Goal: Task Accomplishment & Management: Manage account settings

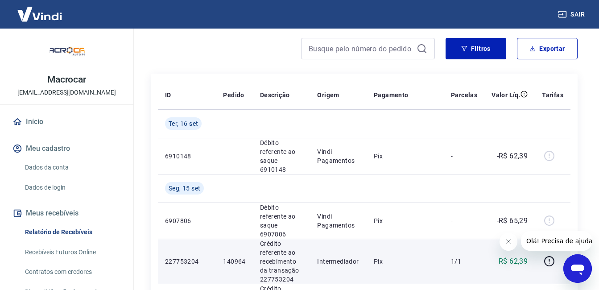
scroll to position [134, 0]
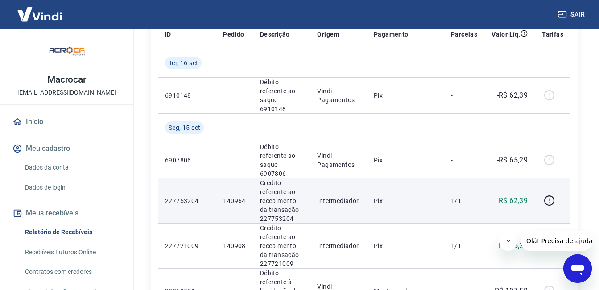
click at [239, 199] on p "140964" at bounding box center [234, 200] width 22 height 9
copy p "140964"
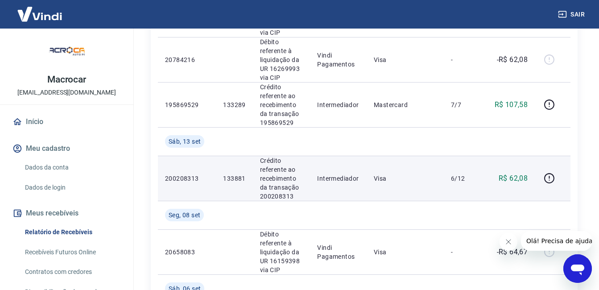
scroll to position [401, 0]
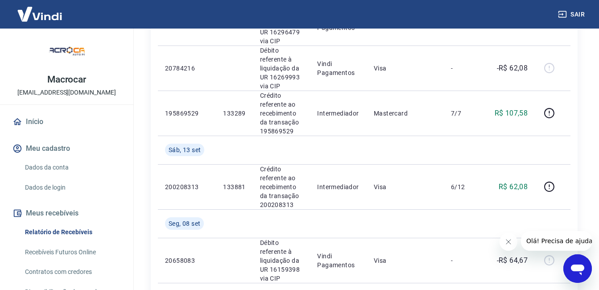
click at [505, 242] on icon "Fechar mensagem da empresa" at bounding box center [507, 241] width 7 height 7
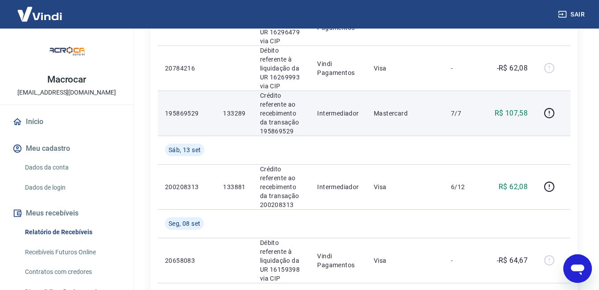
click at [237, 113] on p "133289" at bounding box center [234, 113] width 22 height 9
copy p "133289"
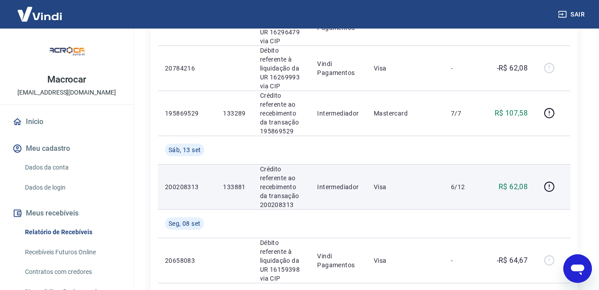
click at [234, 186] on p "133881" at bounding box center [234, 186] width 22 height 9
copy p "133881"
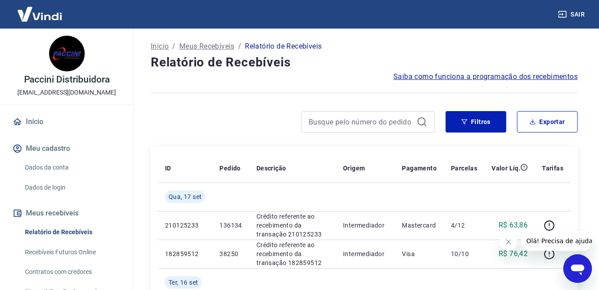
click at [506, 243] on icon "Fechar mensagem da empresa" at bounding box center [507, 241] width 7 height 7
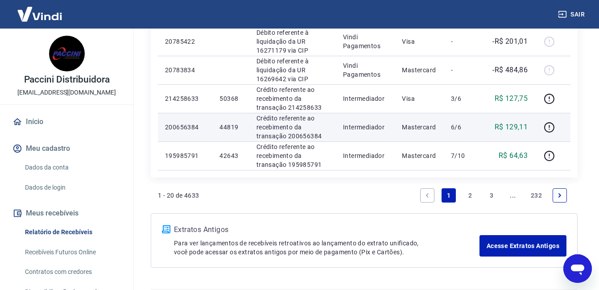
scroll to position [695, 0]
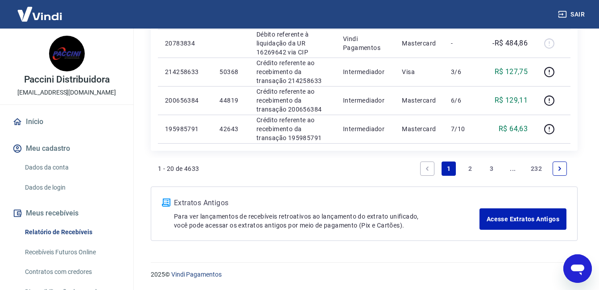
click at [469, 167] on link "2" at bounding box center [470, 168] width 14 height 14
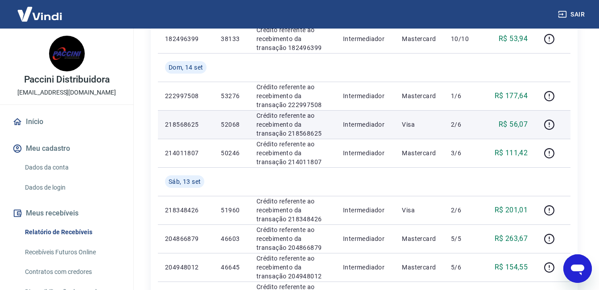
scroll to position [217, 0]
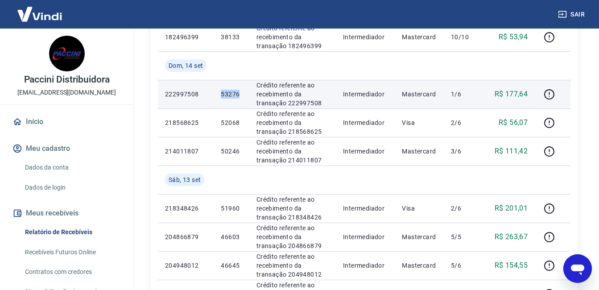
drag, startPoint x: 222, startPoint y: 94, endPoint x: 242, endPoint y: 94, distance: 19.6
click at [242, 94] on p "53276" at bounding box center [231, 94] width 21 height 9
drag, startPoint x: 242, startPoint y: 94, endPoint x: 233, endPoint y: 93, distance: 8.5
copy p "53276"
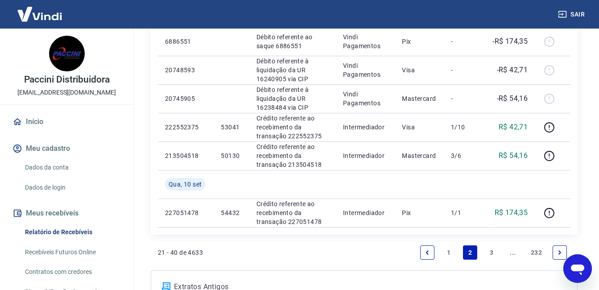
scroll to position [781, 0]
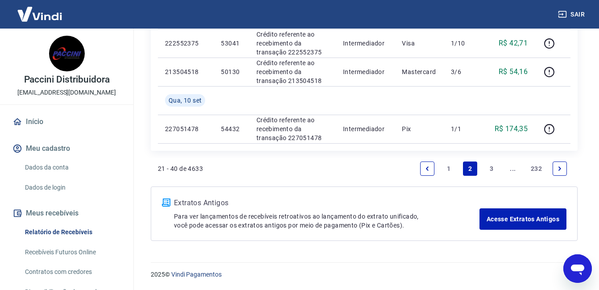
click at [450, 168] on link "1" at bounding box center [448, 168] width 14 height 14
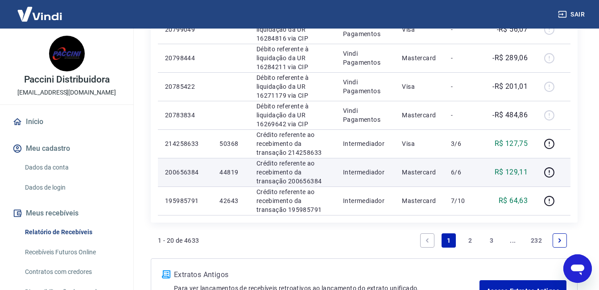
scroll to position [624, 0]
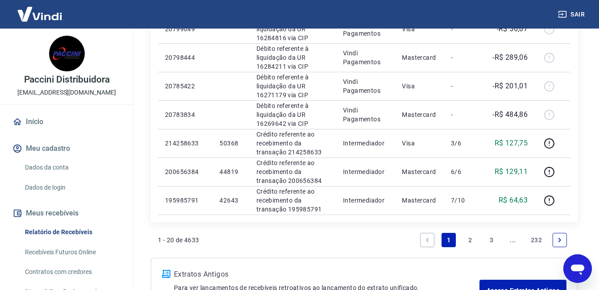
click at [472, 239] on link "2" at bounding box center [470, 240] width 14 height 14
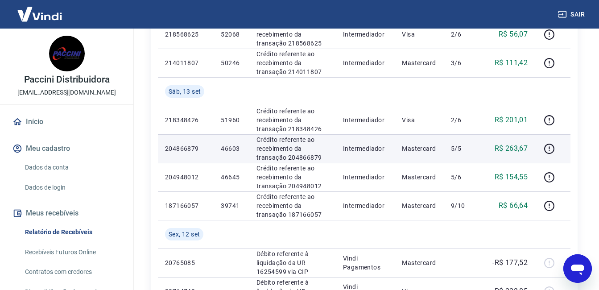
scroll to position [312, 0]
